Goal: Task Accomplishment & Management: Manage account settings

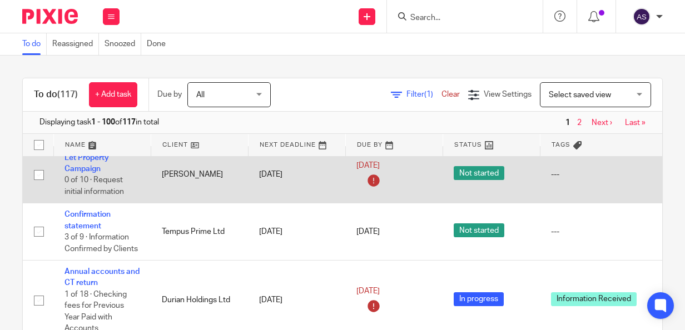
scroll to position [723, 0]
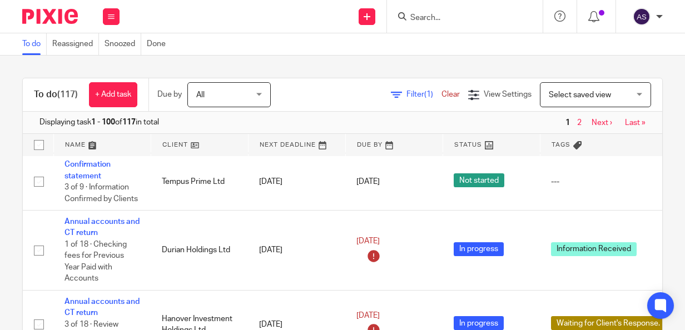
drag, startPoint x: 488, startPoint y: 301, endPoint x: 593, endPoint y: 359, distance: 119.2
drag, startPoint x: 593, startPoint y: 359, endPoint x: 313, endPoint y: 73, distance: 399.0
click at [314, 74] on div "To do (117) + Add task Due by All All Today Tomorrow This week Next week This m…" at bounding box center [342, 193] width 685 height 275
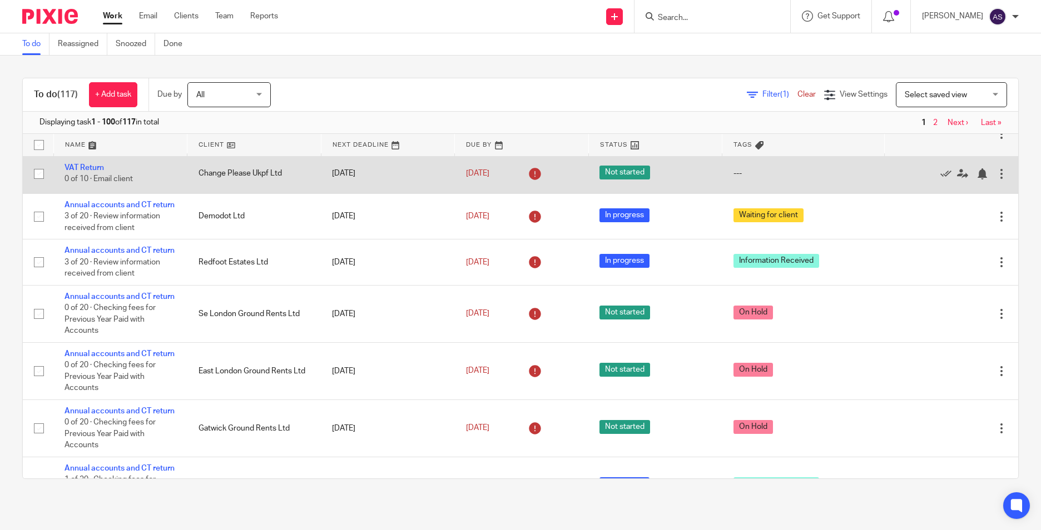
scroll to position [889, 0]
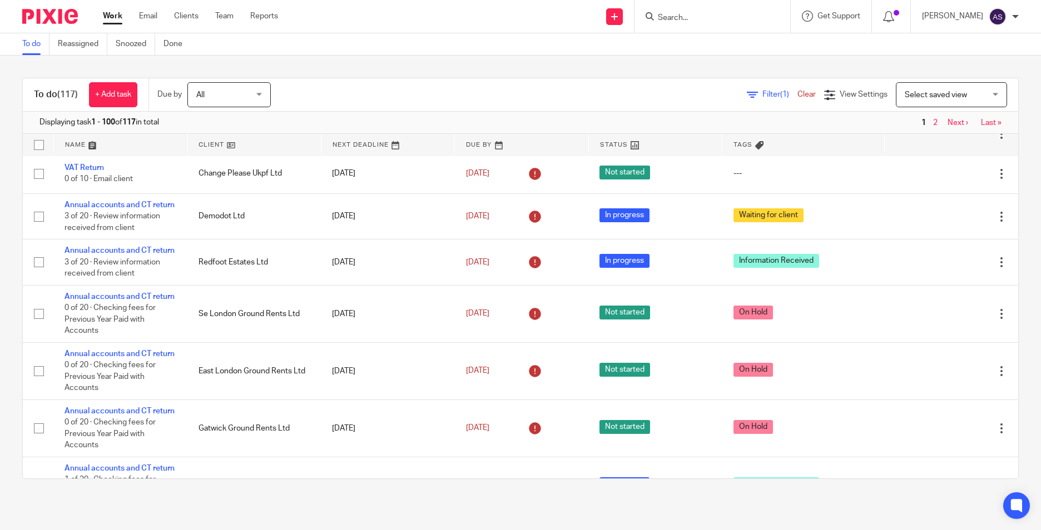
click at [449, 68] on div "To do (117) + Add task Due by All All Today Tomorrow This week Next week This m…" at bounding box center [520, 279] width 1041 height 446
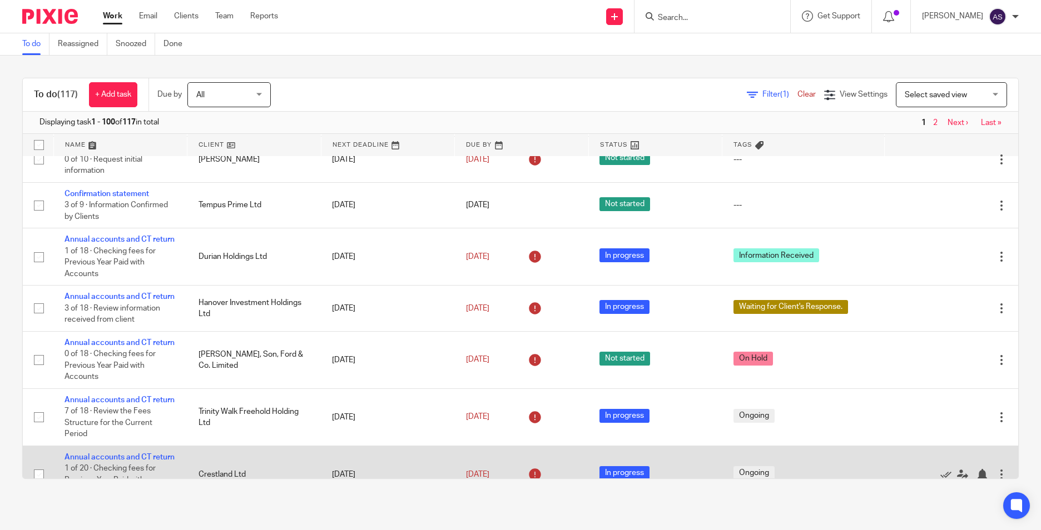
scroll to position [167, 0]
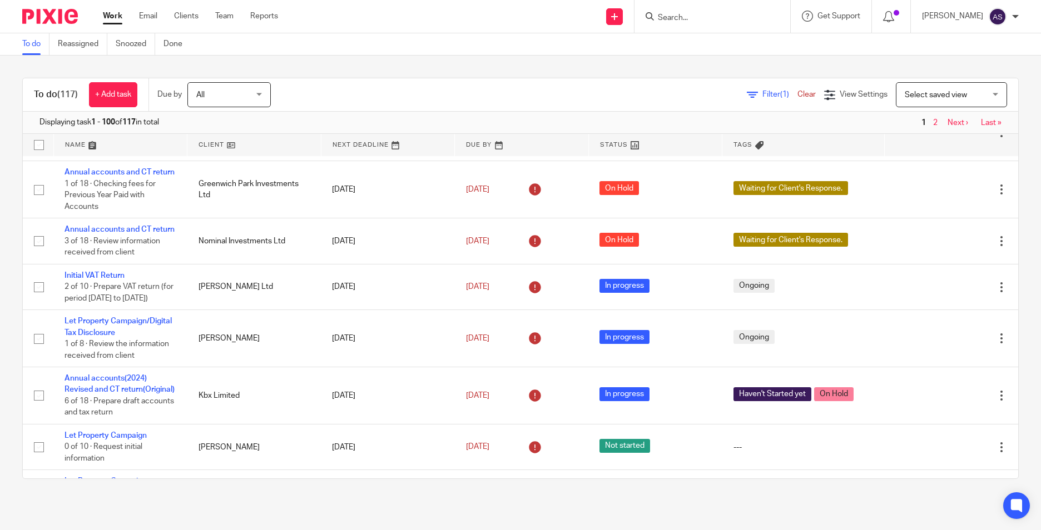
drag, startPoint x: 569, startPoint y: 71, endPoint x: 326, endPoint y: 13, distance: 249.6
click at [568, 70] on div "To do (117) + Add task Due by All All Today Tomorrow This week Next week This m…" at bounding box center [520, 279] width 1041 height 446
click at [684, 262] on div "To do (117) + Add task Due by All All Today Tomorrow This week Next week This m…" at bounding box center [520, 279] width 1041 height 446
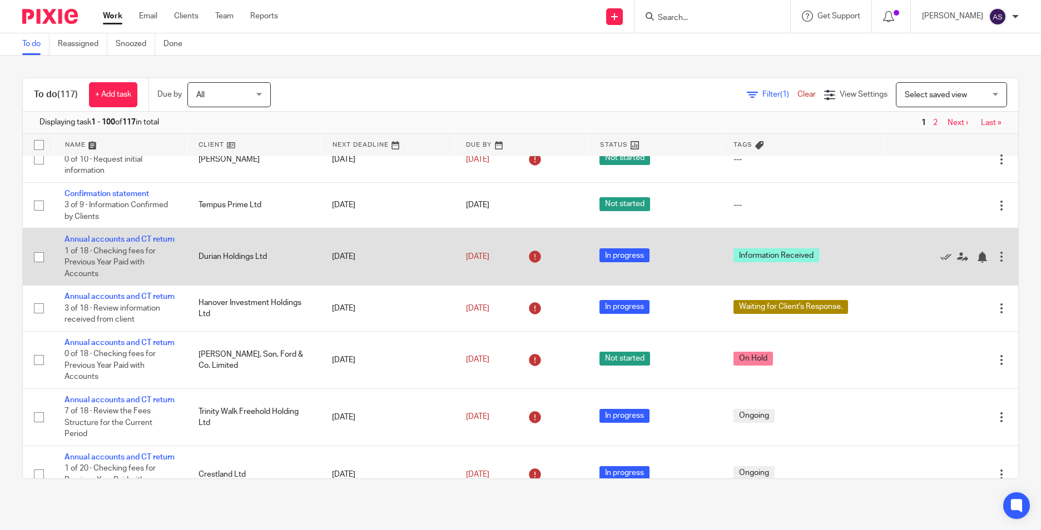
scroll to position [556, 0]
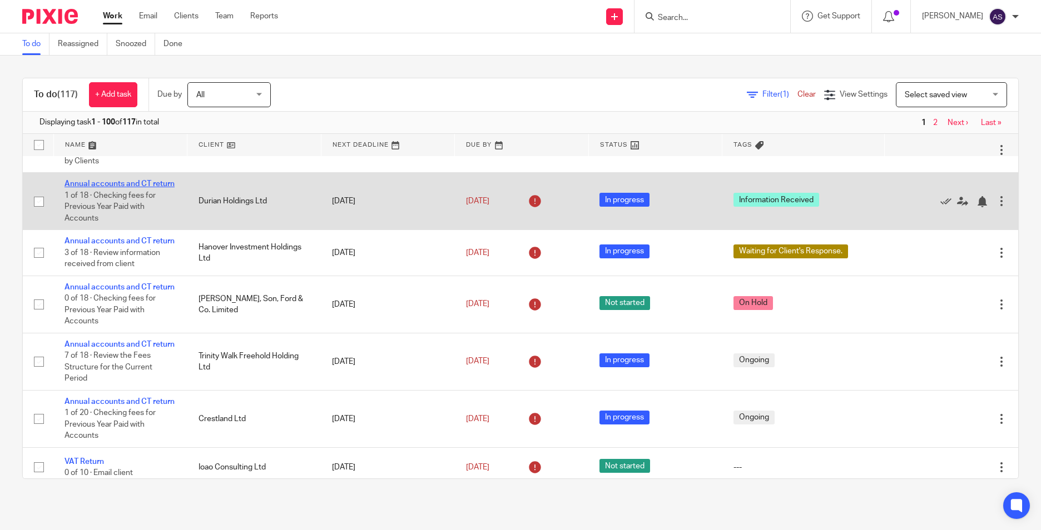
drag, startPoint x: 118, startPoint y: 268, endPoint x: 67, endPoint y: 261, distance: 51.1
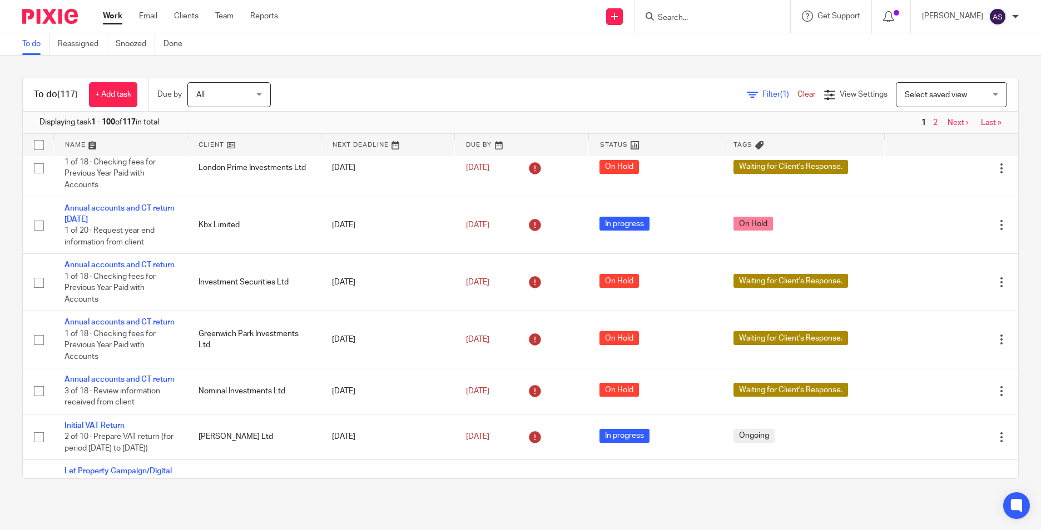
scroll to position [0, 0]
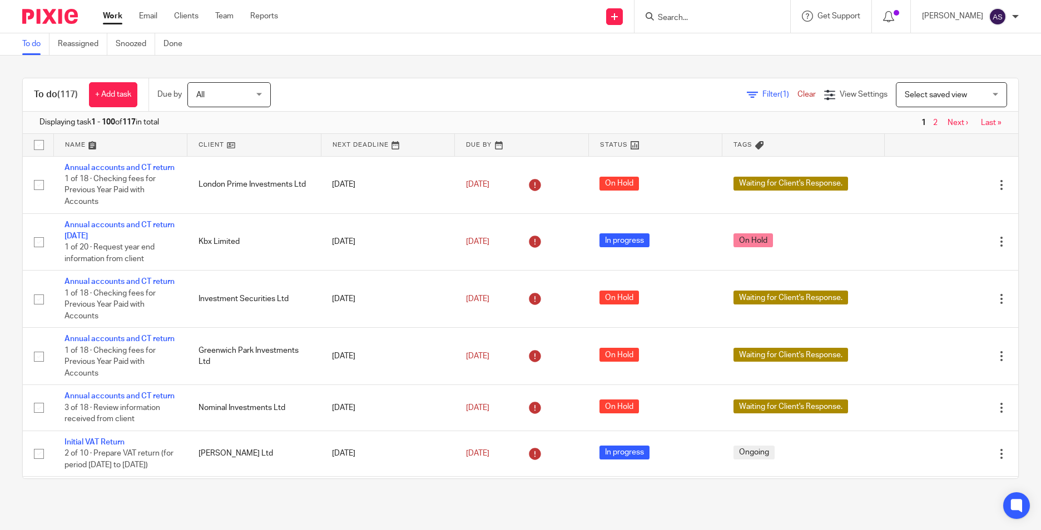
click at [673, 16] on input "Search" at bounding box center [706, 18] width 100 height 10
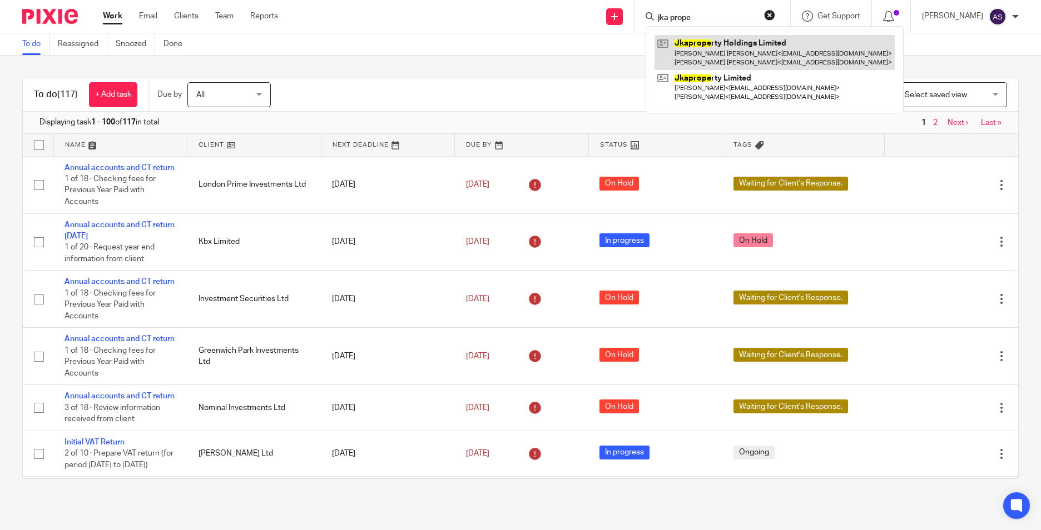
type input "jka prope"
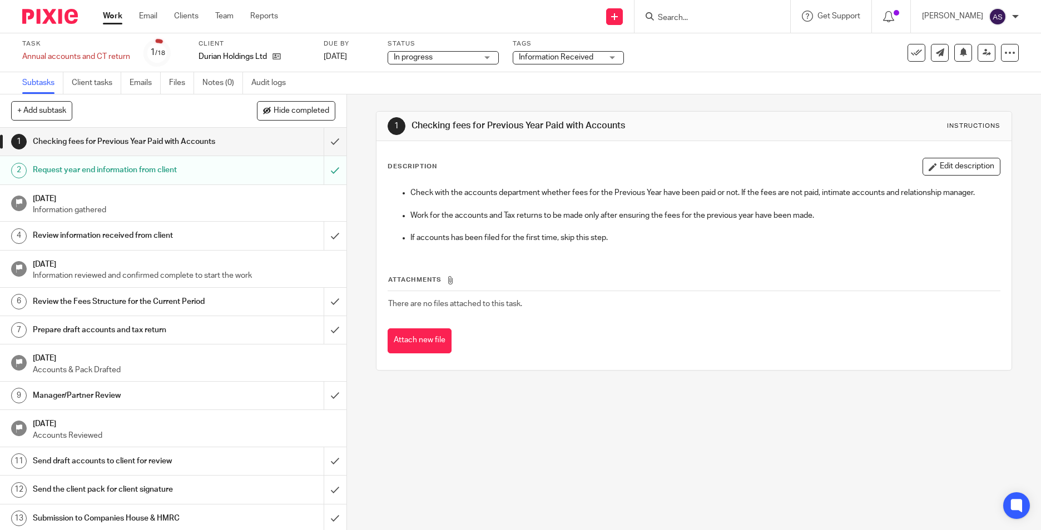
click at [540, 53] on span "Information Received" at bounding box center [556, 57] width 74 height 8
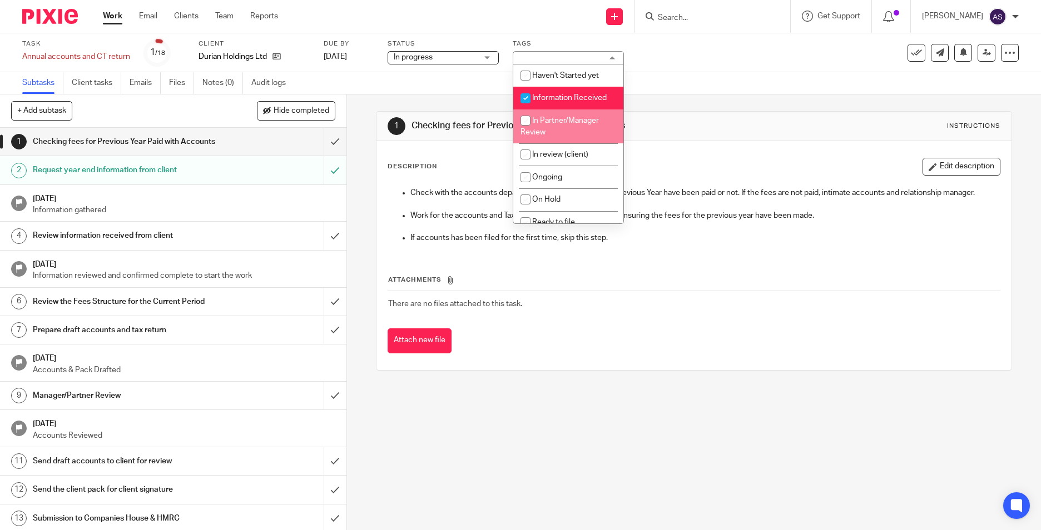
click at [524, 100] on input "checkbox" at bounding box center [525, 98] width 21 height 21
checkbox input "false"
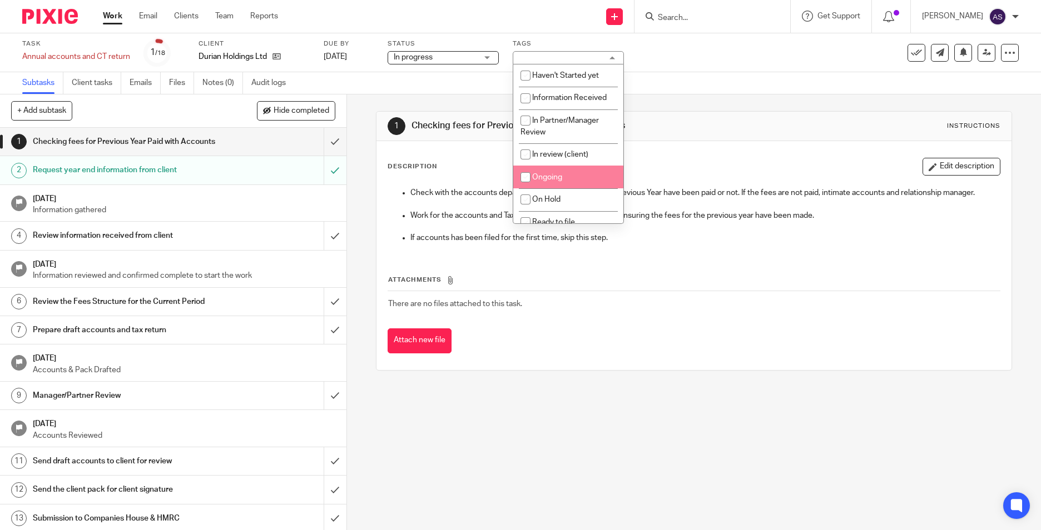
click at [527, 186] on input "checkbox" at bounding box center [525, 177] width 21 height 21
checkbox input "true"
click at [446, 102] on div "1 Checking fees for Previous Year Paid with Accounts Instructions Description E…" at bounding box center [694, 240] width 636 height 293
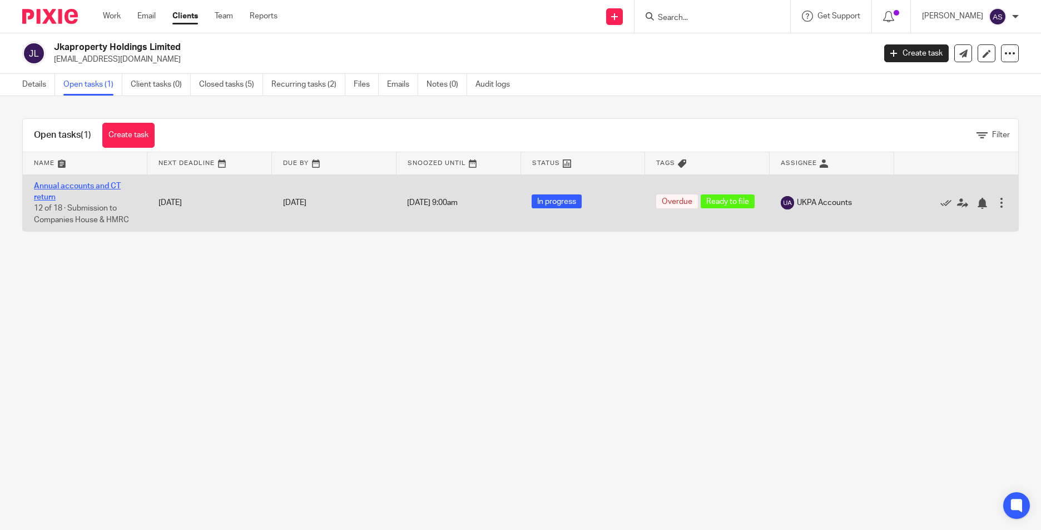
click at [57, 186] on link "Annual accounts and CT return" at bounding box center [77, 191] width 87 height 19
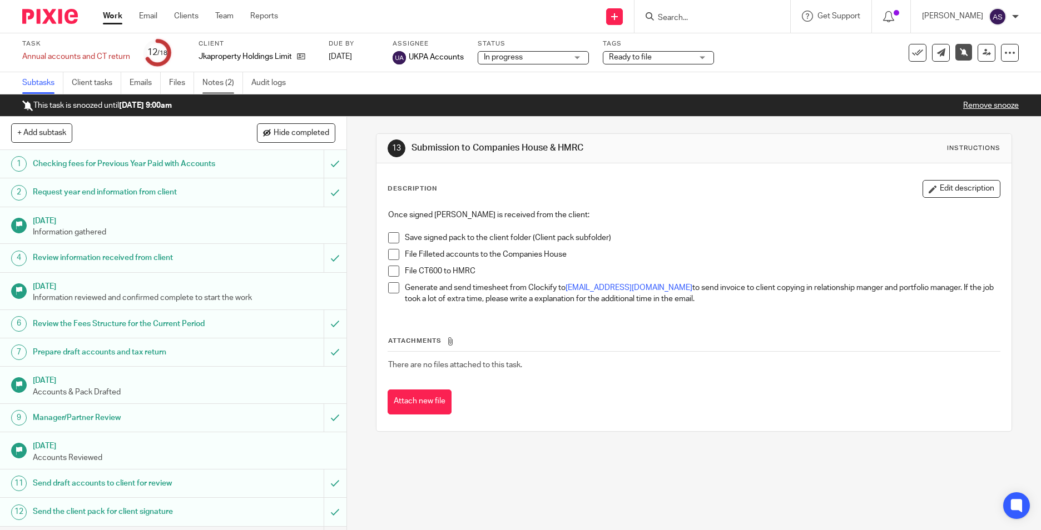
click at [231, 82] on link "Notes (2)" at bounding box center [222, 83] width 41 height 22
